Goal: Task Accomplishment & Management: Complete application form

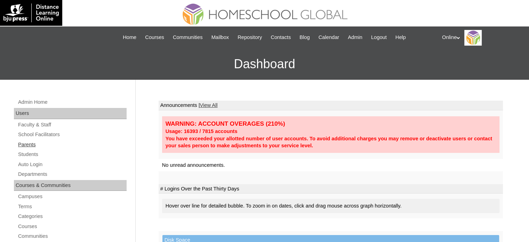
click at [27, 144] on link "Parents" at bounding box center [71, 144] width 109 height 9
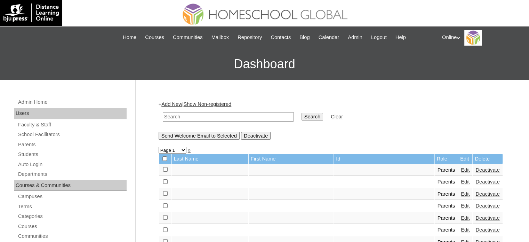
click at [182, 105] on link "Add New" at bounding box center [171, 104] width 21 height 6
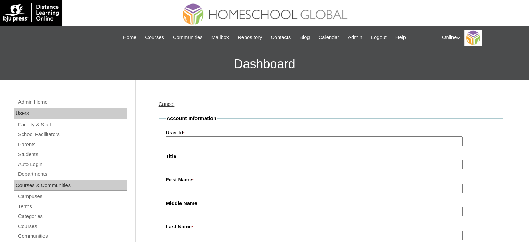
click at [167, 104] on link "Cancel" at bounding box center [167, 104] width 16 height 6
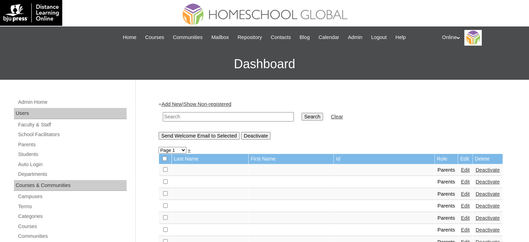
click at [204, 116] on input "text" at bounding box center [228, 116] width 131 height 9
type input "fañhon"
click at [301, 113] on input "Search" at bounding box center [312, 117] width 22 height 8
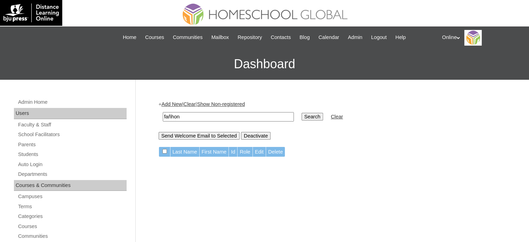
drag, startPoint x: 193, startPoint y: 116, endPoint x: 172, endPoint y: 110, distance: 21.4
click at [172, 110] on td "fañhon" at bounding box center [228, 116] width 138 height 16
type input "fañgon"
click at [301, 113] on input "Search" at bounding box center [312, 117] width 22 height 8
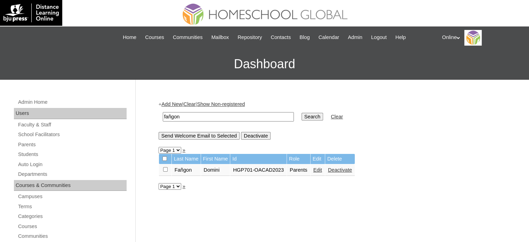
click at [322, 170] on link "Edit" at bounding box center [317, 170] width 9 height 6
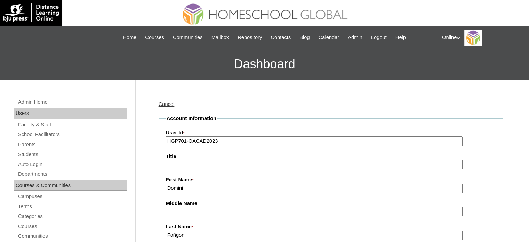
click at [226, 140] on input "HGP701-OACAD2023" at bounding box center [314, 140] width 297 height 9
paste input "0160-OACAD2025"
type input "HGP0160-OACAD2025"
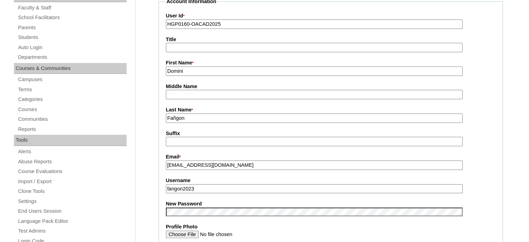
scroll to position [139, 0]
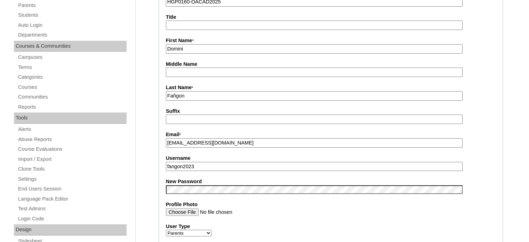
click at [212, 164] on input "fangon2023" at bounding box center [314, 166] width 297 height 9
paste input "ykitade2025"
type input "ykitade2025"
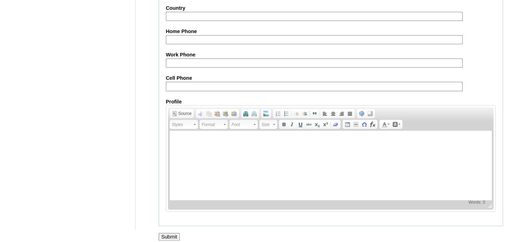
scroll to position [665, 0]
click at [168, 231] on input "Submit" at bounding box center [170, 235] width 22 height 8
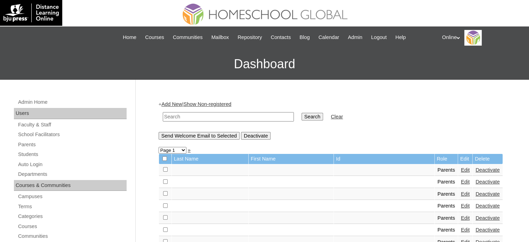
click at [188, 118] on input "text" at bounding box center [228, 116] width 131 height 9
type input "de villa"
click at [301, 113] on input "Search" at bounding box center [312, 117] width 22 height 8
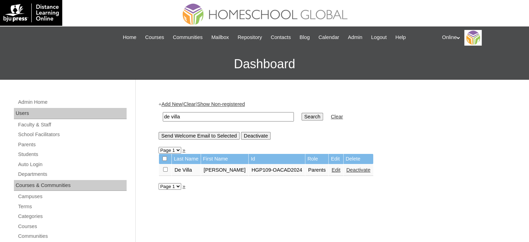
click at [331, 170] on link "Edit" at bounding box center [335, 170] width 9 height 6
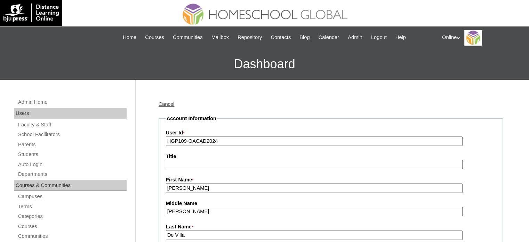
click at [269, 139] on input "HGP109-OACAD2024" at bounding box center [314, 140] width 297 height 9
paste input "0161-OACAD2025"
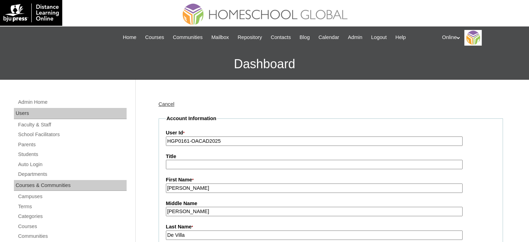
type input "HGP0161-OACAD2025"
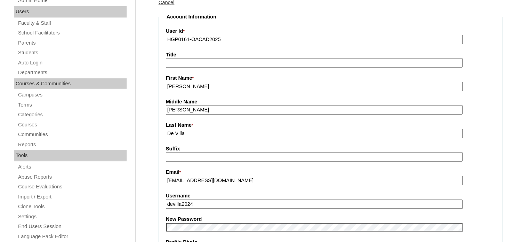
scroll to position [104, 0]
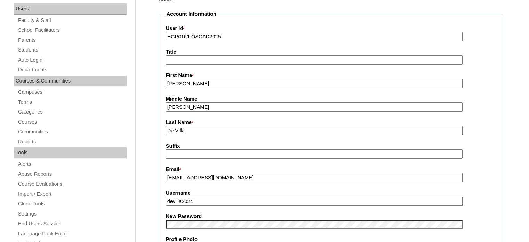
click at [209, 198] on input "devilla2024" at bounding box center [314, 200] width 297 height 9
paste input "5"
type input "devilla2025"
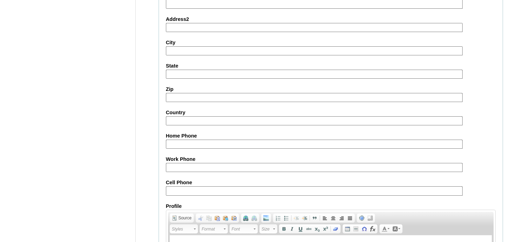
scroll to position [665, 0]
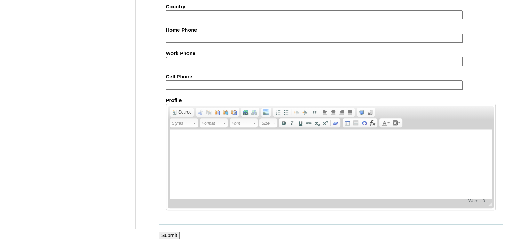
click at [174, 231] on input "Submit" at bounding box center [170, 235] width 22 height 8
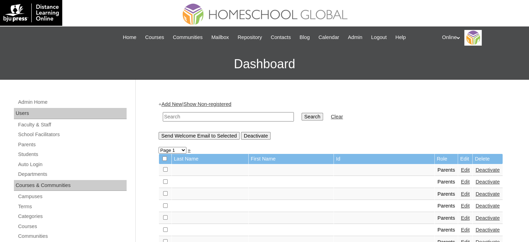
click at [187, 115] on input "text" at bounding box center [228, 116] width 131 height 9
type input "toledo"
click at [301, 113] on input "Search" at bounding box center [312, 117] width 22 height 8
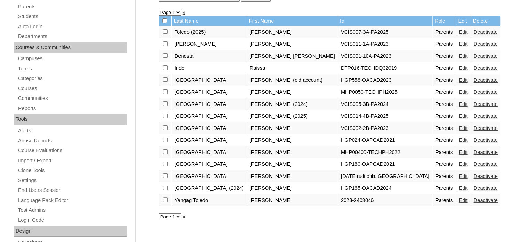
scroll to position [139, 0]
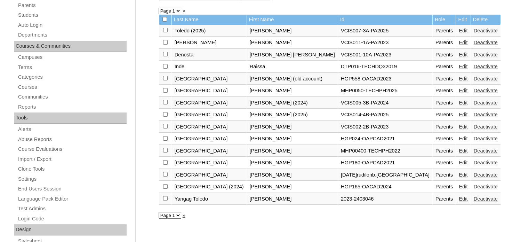
click at [459, 185] on link "Edit" at bounding box center [463, 187] width 9 height 6
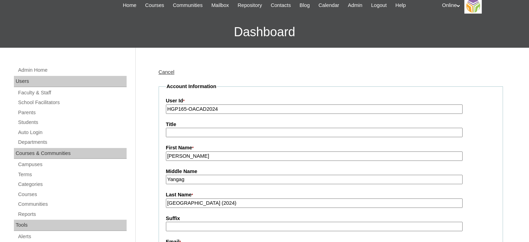
scroll to position [35, 0]
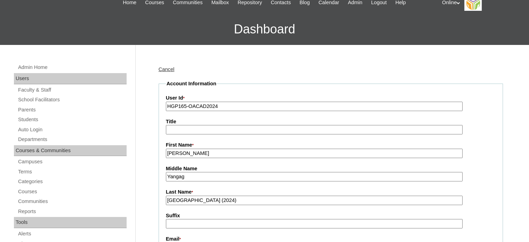
click at [195, 198] on input "[GEOGRAPHIC_DATA] (2024)" at bounding box center [314, 199] width 297 height 9
type input "Toledo (2025)"
click at [246, 104] on input "HGP165-OACAD2024" at bounding box center [314, 106] width 297 height 9
click at [229, 100] on label "User Id *" at bounding box center [331, 98] width 330 height 8
click at [229, 102] on input "HGP165-OACAD2024" at bounding box center [314, 106] width 297 height 9
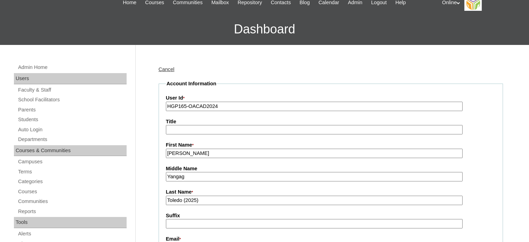
click at [229, 100] on label "User Id *" at bounding box center [331, 98] width 330 height 8
click at [229, 102] on input "HGP165-OACAD2024" at bounding box center [314, 106] width 297 height 9
click at [229, 100] on label "User Id *" at bounding box center [331, 98] width 330 height 8
click at [229, 102] on input "HGP165-OACAD2024" at bounding box center [314, 106] width 297 height 9
click at [231, 107] on input "HGP165-OACAD2024" at bounding box center [314, 106] width 297 height 9
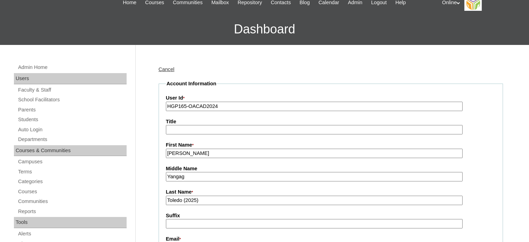
click at [231, 107] on input "HGP165-OACAD2024" at bounding box center [314, 106] width 297 height 9
paste input "0162-OACAD2025"
type input "HGP0162-OACAD2025"
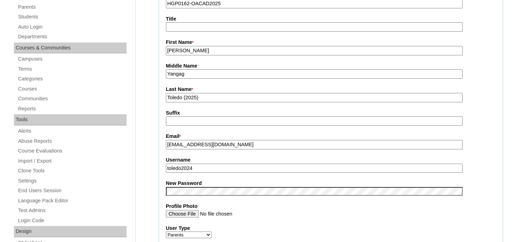
scroll to position [139, 0]
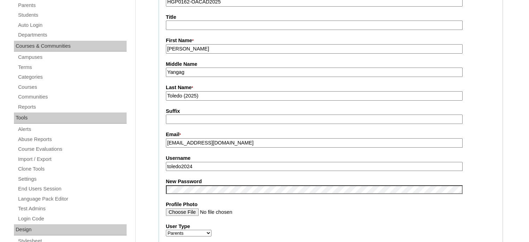
click at [215, 163] on input "toledo2024" at bounding box center [314, 166] width 297 height 9
paste input "jtoledo2025"
type input "jtoledo2025"
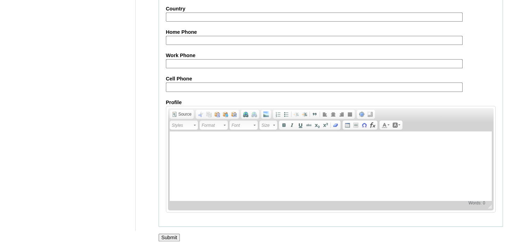
scroll to position [665, 0]
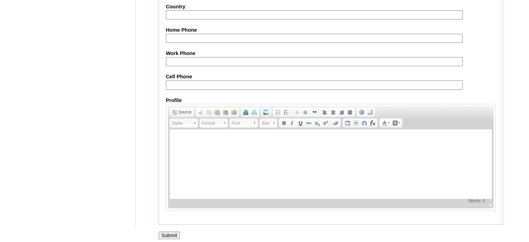
click at [176, 231] on input "Submit" at bounding box center [170, 235] width 22 height 8
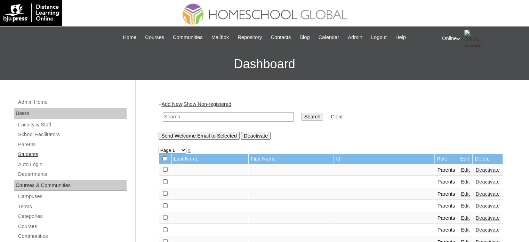
click at [43, 155] on link "Students" at bounding box center [71, 154] width 109 height 9
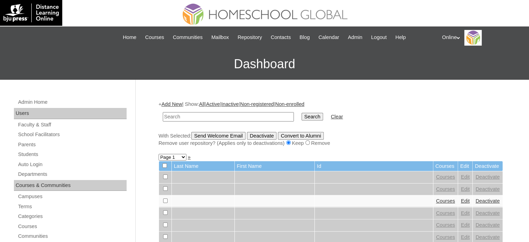
click at [175, 116] on input "text" at bounding box center [228, 116] width 131 height 9
type input "kitade"
click at [301, 113] on input "Search" at bounding box center [312, 117] width 22 height 8
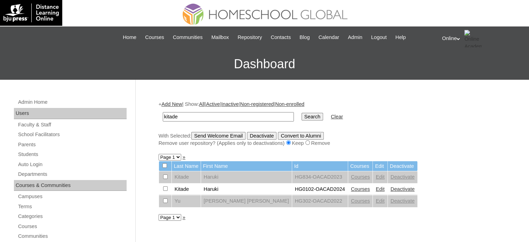
click at [390, 189] on link "Deactivate" at bounding box center [402, 189] width 24 height 6
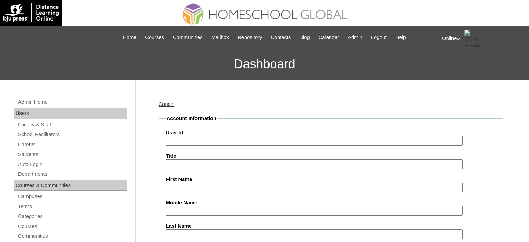
click at [210, 139] on input "User Id" at bounding box center [314, 140] width 297 height 9
click at [204, 137] on input "User Id" at bounding box center [314, 140] width 297 height 9
paste input "HG196OACAD2025"
type input "HG196OACAD2025"
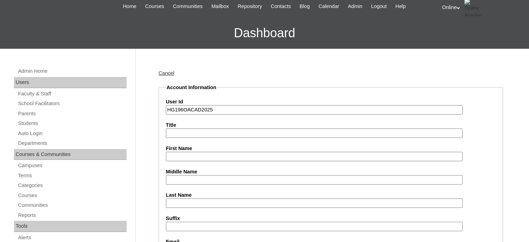
scroll to position [35, 0]
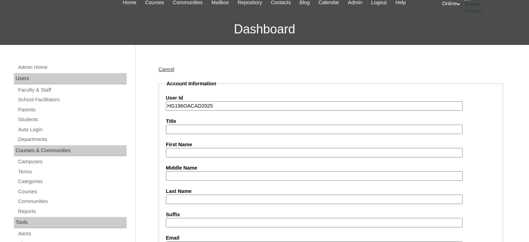
click at [195, 153] on input "First Name" at bounding box center [314, 152] width 297 height 9
paste input "[PERSON_NAME] Kitade _230002480"
click at [243, 148] on input "[PERSON_NAME] Kitade _230002480" at bounding box center [314, 152] width 297 height 9
click at [210, 150] on input "[PERSON_NAME] Kitade" at bounding box center [314, 152] width 297 height 9
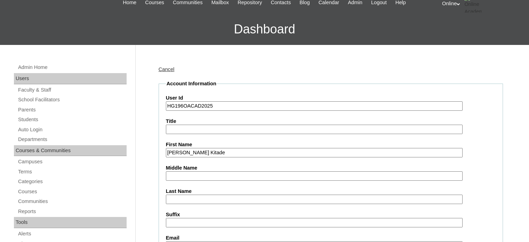
click at [210, 150] on input "[PERSON_NAME] Kitade" at bounding box center [314, 152] width 297 height 9
type input "[PERSON_NAME]"
click at [177, 199] on input "Last Name" at bounding box center [314, 198] width 297 height 9
paste input "Kitade"
type input "Kitade"
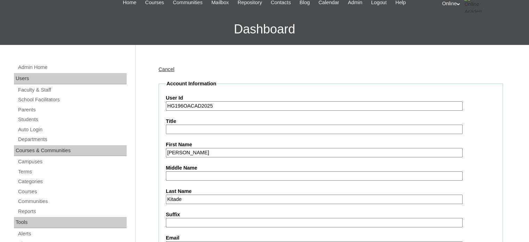
click at [196, 151] on input "[PERSON_NAME]" at bounding box center [314, 152] width 297 height 9
type input "Haruki"
click at [175, 174] on input "Middle Name" at bounding box center [314, 175] width 297 height 9
paste input "Fañgon"
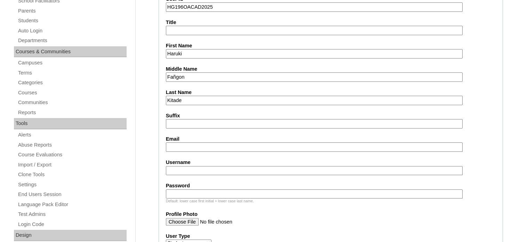
scroll to position [139, 0]
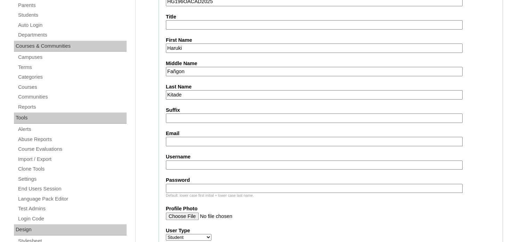
type input "Fañgon"
click at [221, 167] on input "Username" at bounding box center [314, 164] width 297 height 9
paste input "haruki.kitade2025"
type input "haruki.kitade2025"
click at [209, 186] on input "Password" at bounding box center [314, 188] width 297 height 9
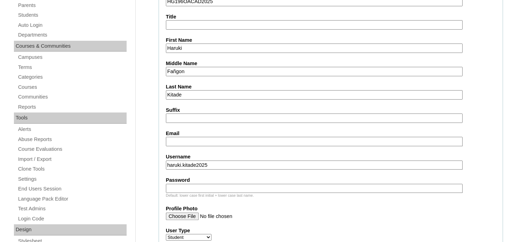
paste input "hFgKd"
type input "hFgKd"
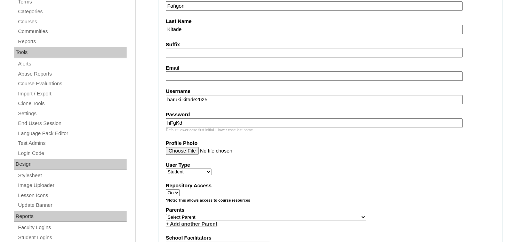
scroll to position [243, 0]
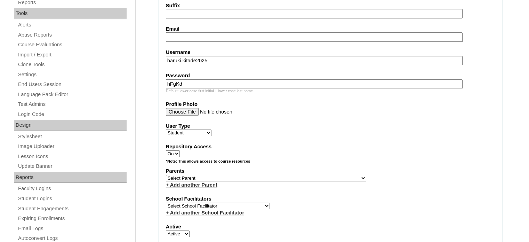
click at [226, 176] on select "Select Parent , , , , , , , , , , , , , , , , , , , , , , , , , , , , , , , , ,…" at bounding box center [266, 178] width 200 height 7
click at [240, 175] on select "Select Parent , , , , , , , , , , , , , , , , , , , , , , , , , , , , , , , , ,…" at bounding box center [266, 178] width 200 height 7
select select "38551"
click at [166, 175] on select "Select Parent , , , , , , , , , , , , , , , , , , , , , , , , , , , , , , , , ,…" at bounding box center [266, 178] width 200 height 7
click at [240, 202] on select "Select School Facilitator [PERSON_NAME] [PERSON_NAME] Gloryfe [PERSON_NAME] [PE…" at bounding box center [218, 205] width 104 height 7
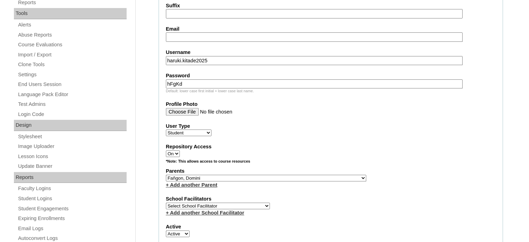
select select "29277"
click at [166, 202] on select "Select School Facilitator [PERSON_NAME] [PERSON_NAME] Gloryfe [PERSON_NAME] [PE…" at bounding box center [218, 205] width 104 height 7
click at [274, 175] on select "Select Parent , , , , , , , , , , , , , , , , , , , , , , , , , , , , , , , , ,…" at bounding box center [266, 178] width 200 height 7
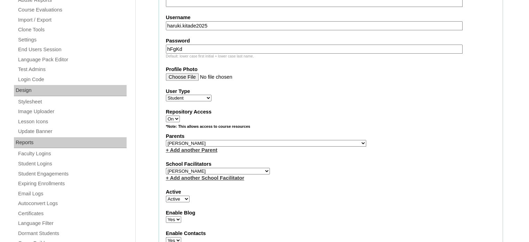
click at [263, 140] on select "Select Parent , , , , , , , , , , , , , , , , , , , , , , , , , , , , , , , , ,…" at bounding box center [266, 143] width 200 height 7
select select "38551"
click at [166, 140] on select "Select Parent , , , , , , , , , , , , , , , , , , , , , , , , , , , , , , , , ,…" at bounding box center [266, 143] width 200 height 7
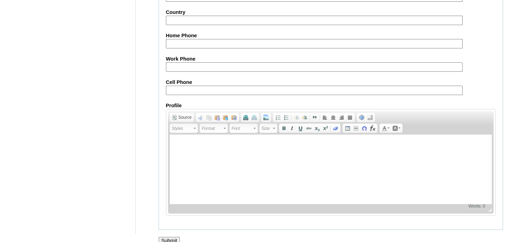
scroll to position [809, 0]
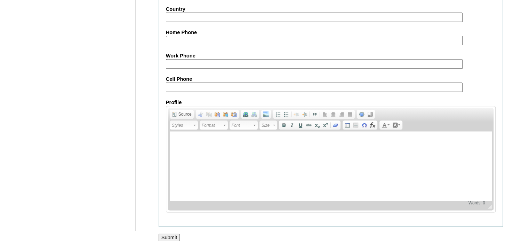
click at [160, 233] on input "Submit" at bounding box center [170, 237] width 22 height 8
